Goal: Information Seeking & Learning: Check status

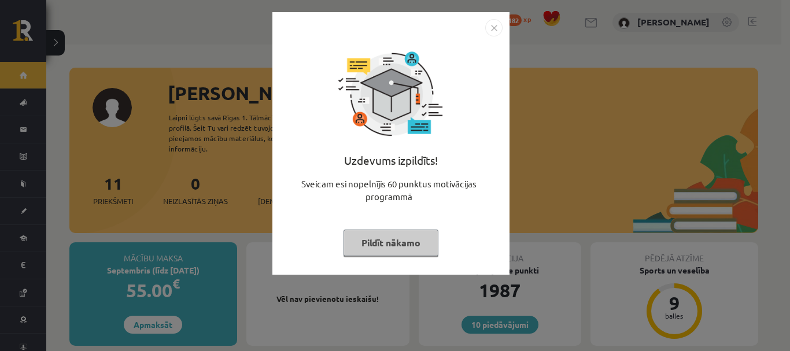
click at [384, 244] on button "Pildīt nākamo" at bounding box center [390, 243] width 95 height 27
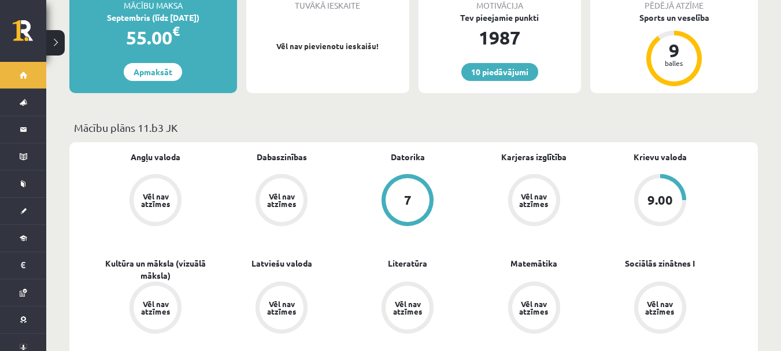
scroll to position [116, 0]
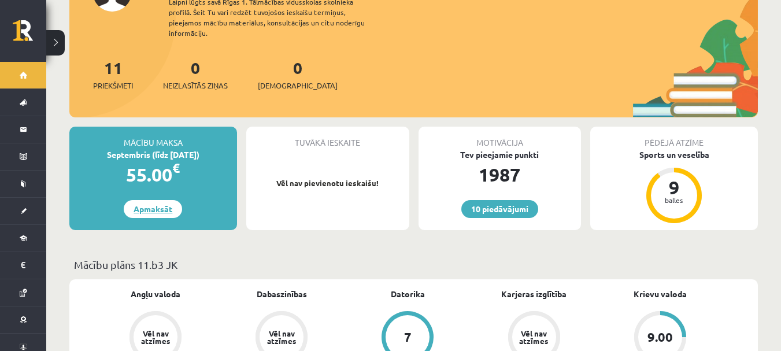
click at [171, 202] on link "Apmaksāt" at bounding box center [153, 209] width 58 height 18
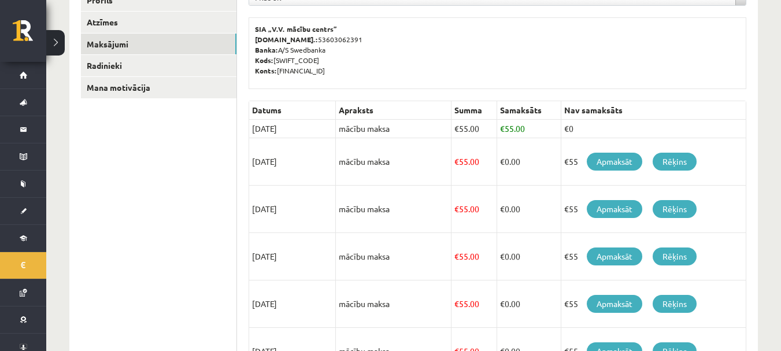
scroll to position [173, 0]
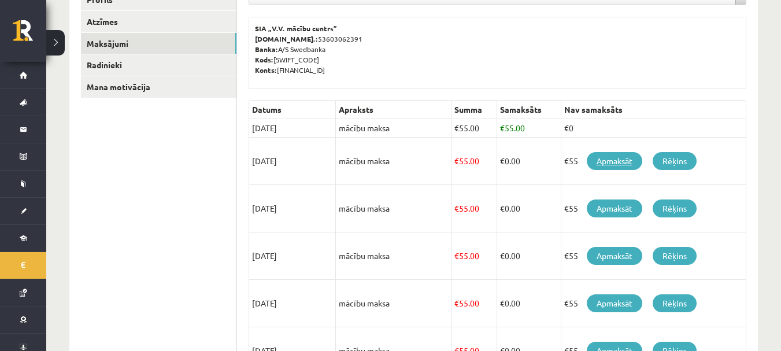
click at [615, 161] on link "Apmaksāt" at bounding box center [614, 161] width 55 height 18
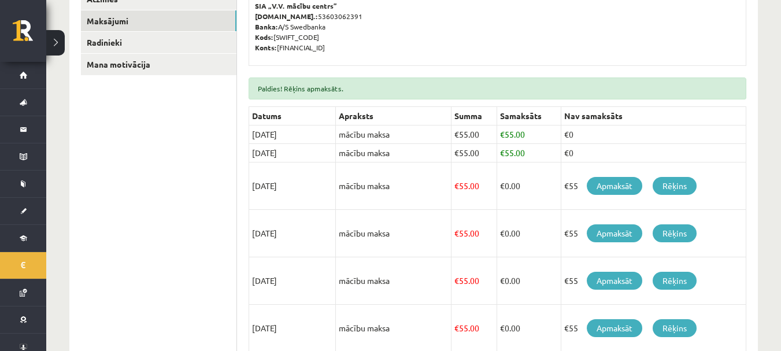
scroll to position [93, 0]
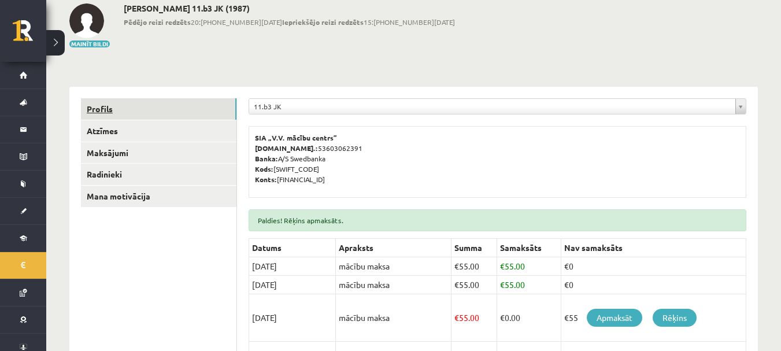
click at [120, 105] on link "Profils" at bounding box center [159, 108] width 156 height 21
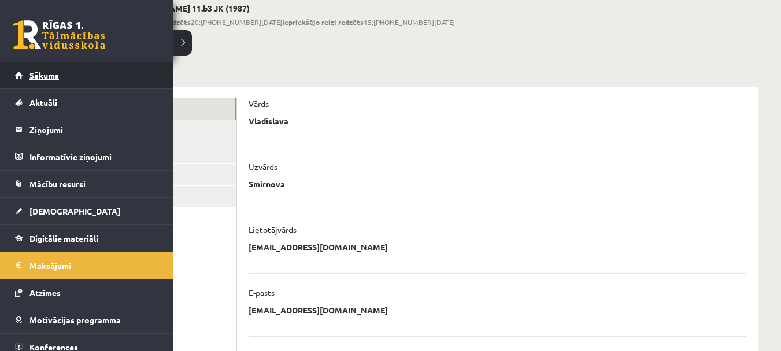
click at [29, 79] on link "Sākums" at bounding box center [87, 75] width 144 height 27
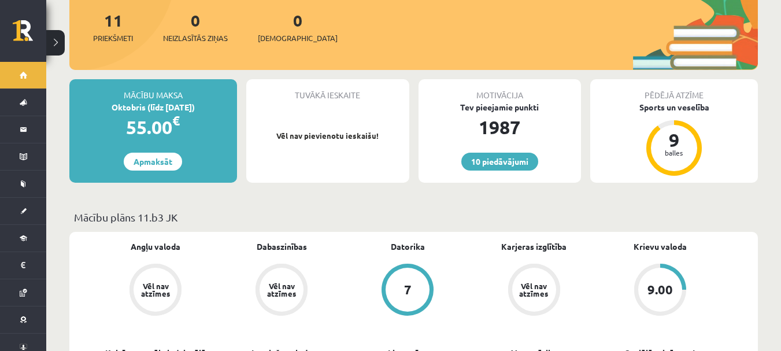
scroll to position [289, 0]
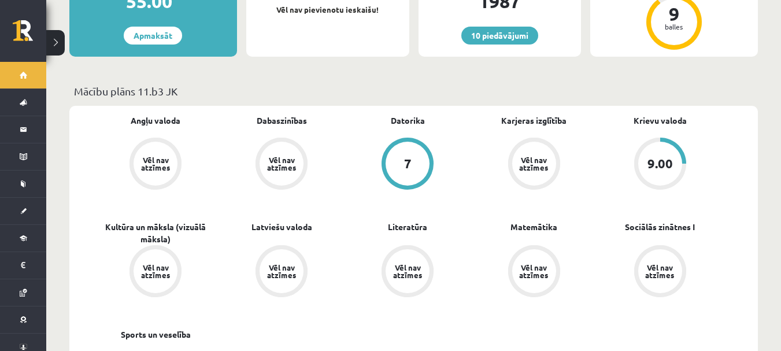
click at [690, 114] on div "Krievu valoda 9.00" at bounding box center [660, 152] width 126 height 77
click at [681, 114] on link "Krievu valoda" at bounding box center [660, 120] width 53 height 12
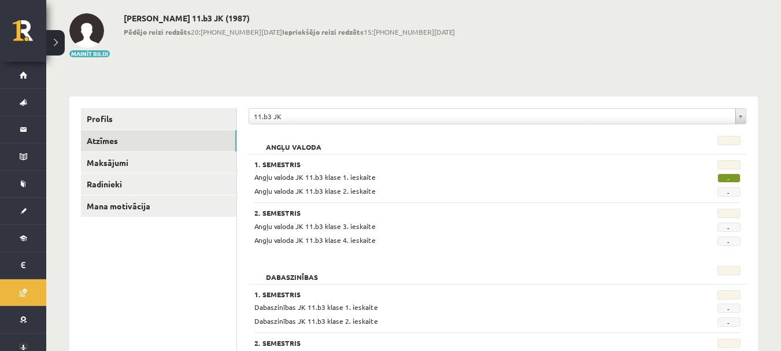
scroll to position [116, 0]
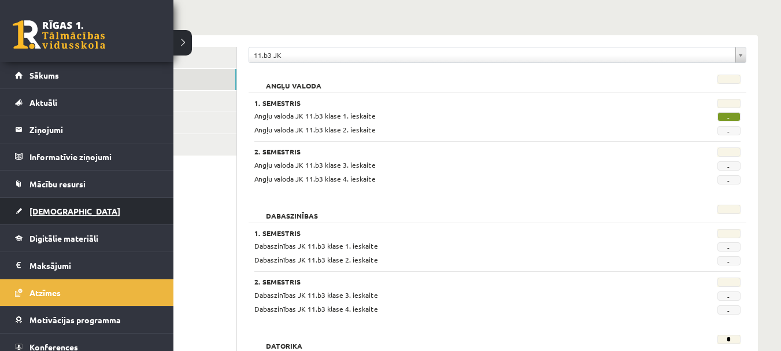
click at [64, 213] on span "[DEMOGRAPHIC_DATA]" at bounding box center [74, 211] width 91 height 10
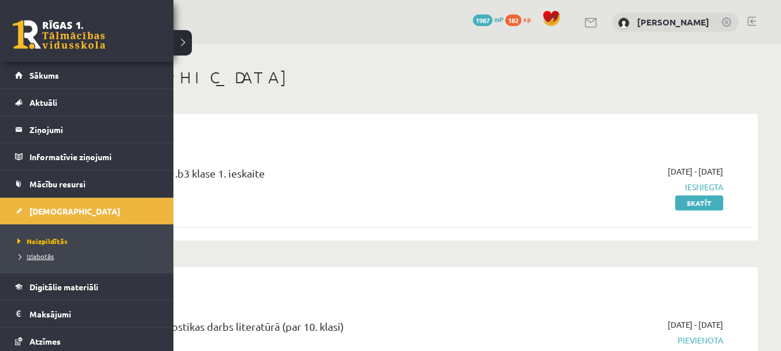
click at [42, 261] on link "Izlabotās" at bounding box center [87, 256] width 147 height 10
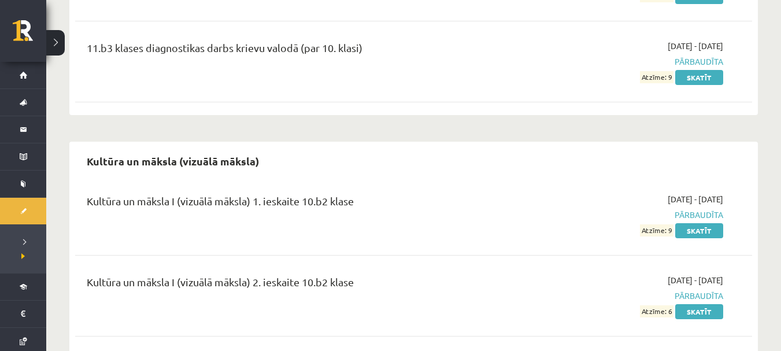
scroll to position [2775, 0]
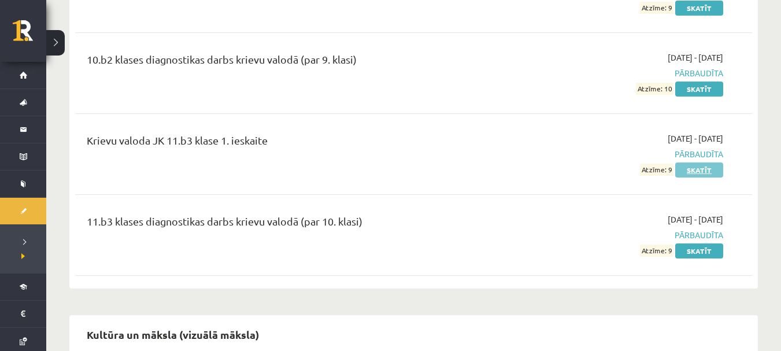
click at [705, 162] on link "Skatīt" at bounding box center [699, 169] width 48 height 15
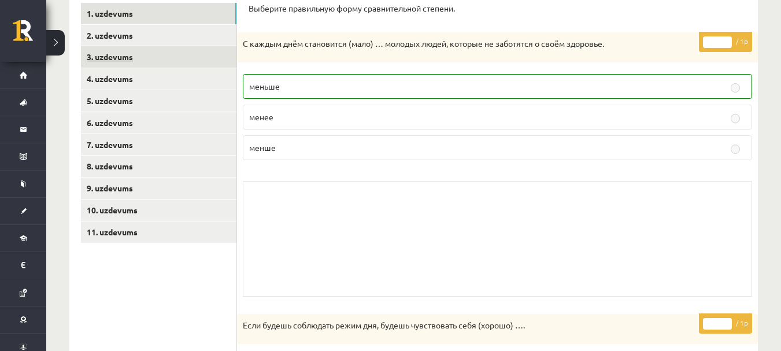
scroll to position [173, 0]
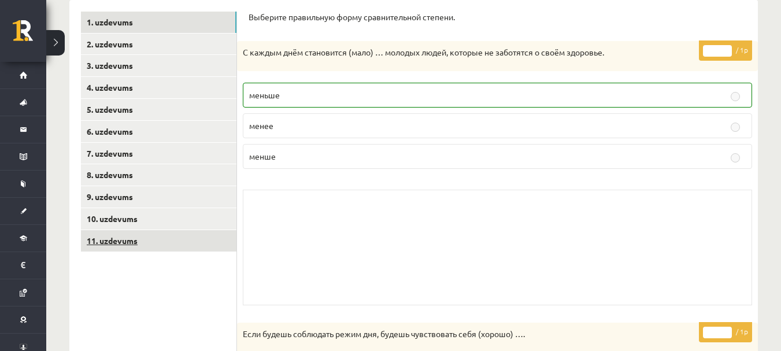
click at [130, 242] on link "11. uzdevums" at bounding box center [159, 240] width 156 height 21
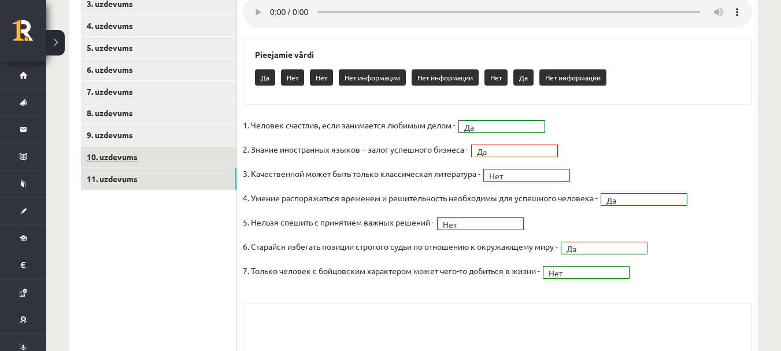
scroll to position [229, 0]
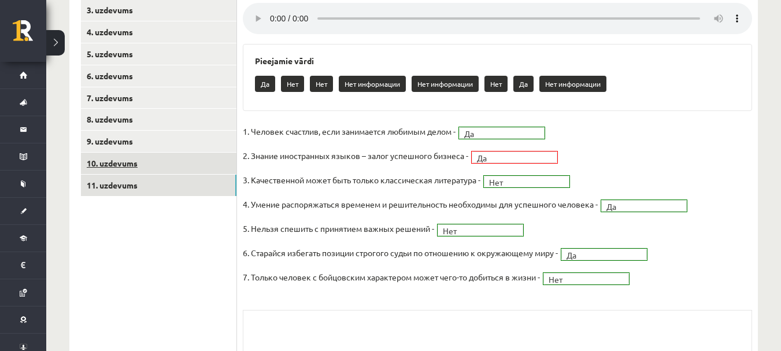
click at [185, 163] on link "10. uzdevums" at bounding box center [159, 163] width 156 height 21
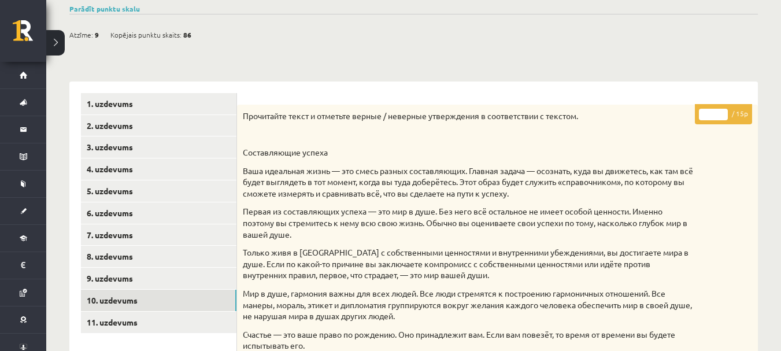
scroll to position [0, 0]
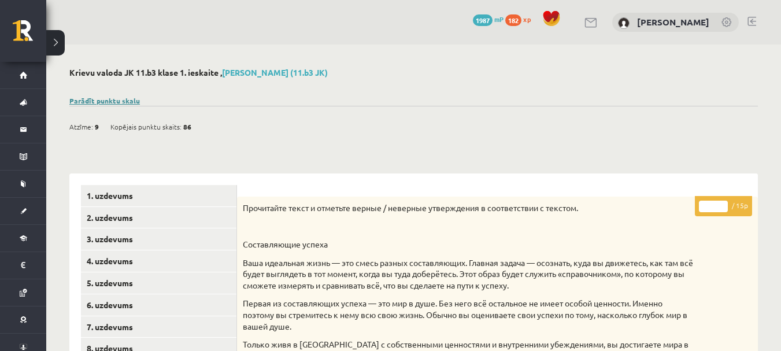
click at [106, 99] on link "Parādīt punktu skalu" at bounding box center [104, 100] width 71 height 9
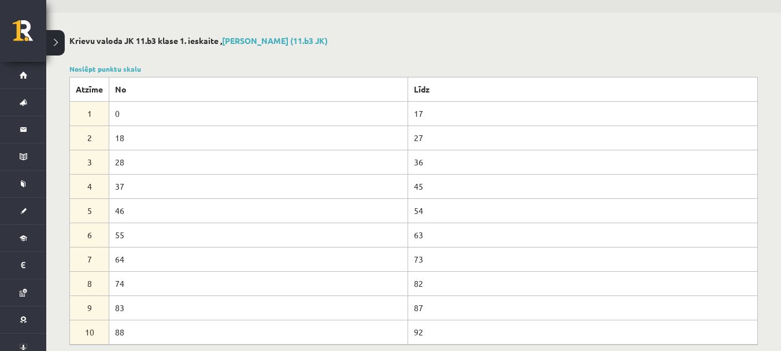
scroll to position [58, 0]
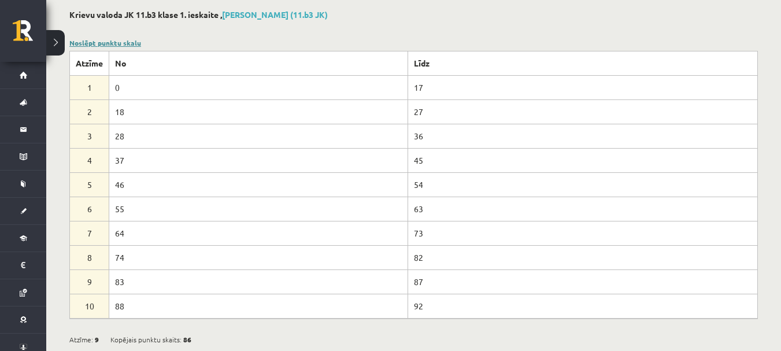
click at [104, 44] on link "Noslēpt punktu skalu" at bounding box center [105, 42] width 72 height 9
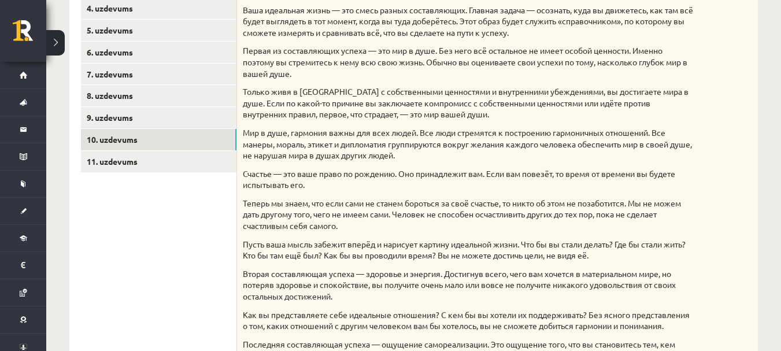
scroll to position [116, 0]
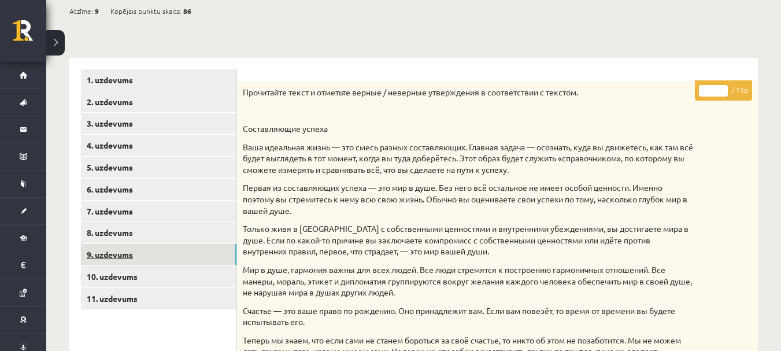
click at [112, 259] on link "9. uzdevums" at bounding box center [159, 254] width 156 height 21
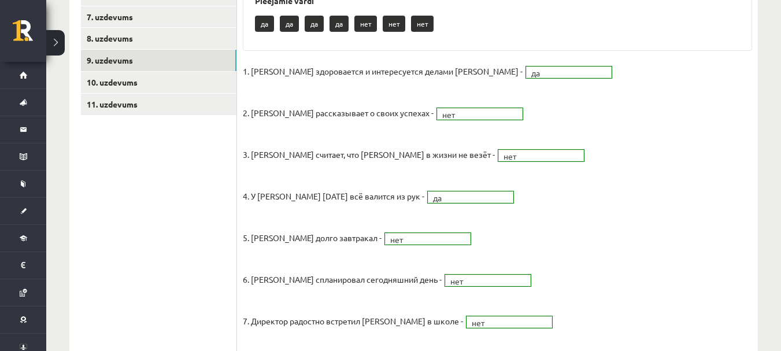
scroll to position [190, 0]
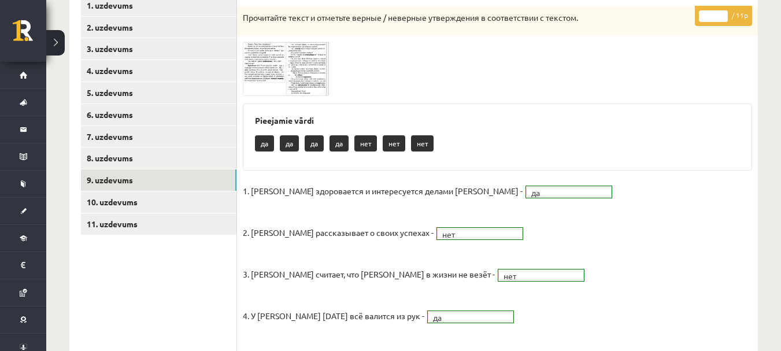
click at [265, 68] on img at bounding box center [286, 69] width 87 height 54
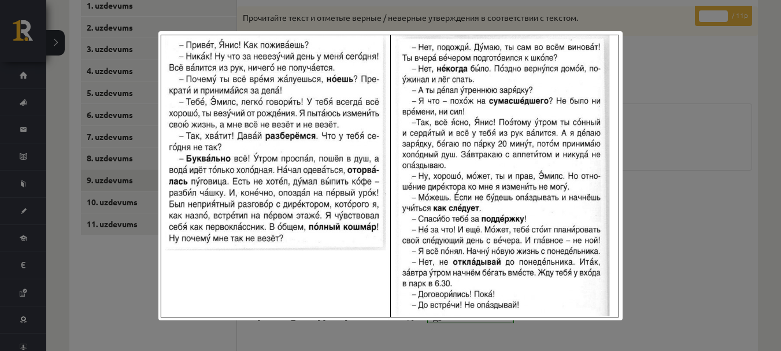
click at [666, 147] on div at bounding box center [390, 175] width 781 height 351
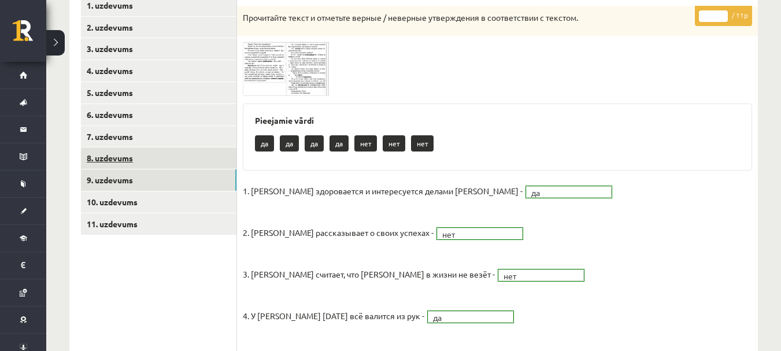
click at [176, 158] on link "8. uzdevums" at bounding box center [159, 157] width 156 height 21
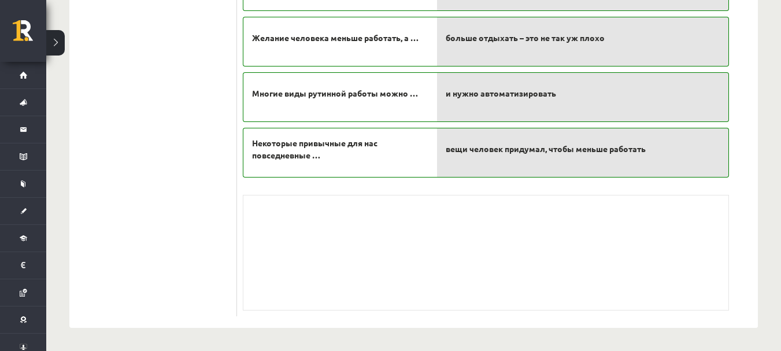
scroll to position [96, 0]
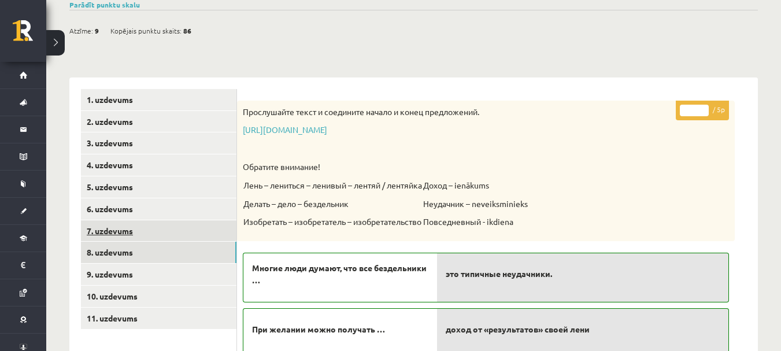
click at [157, 235] on link "7. uzdevums" at bounding box center [159, 230] width 156 height 21
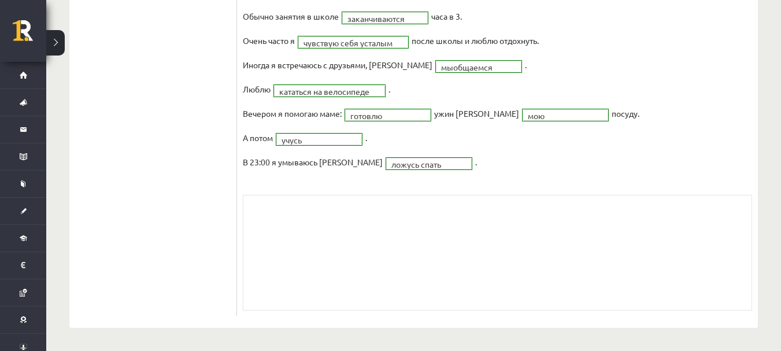
scroll to position [95, 0]
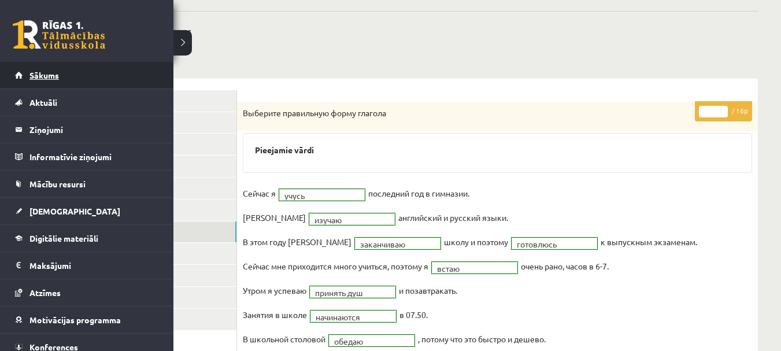
click at [51, 67] on link "Sākums" at bounding box center [87, 75] width 144 height 27
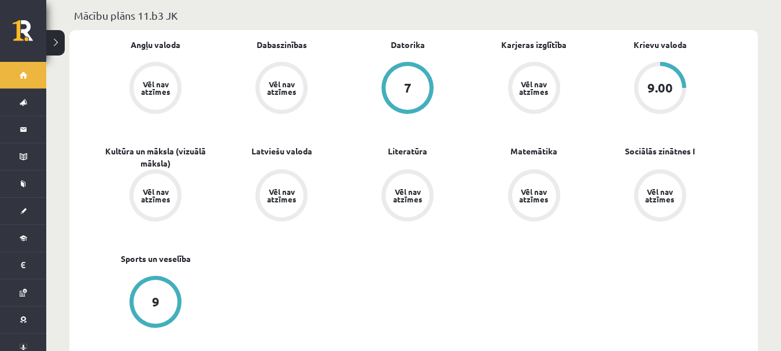
scroll to position [347, 0]
